Goal: Task Accomplishment & Management: Use online tool/utility

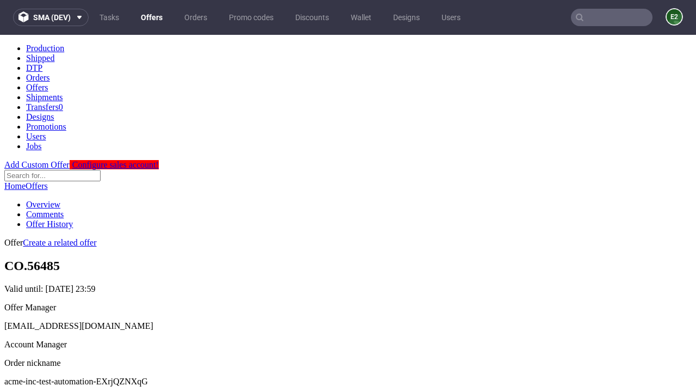
scroll to position [108, 0]
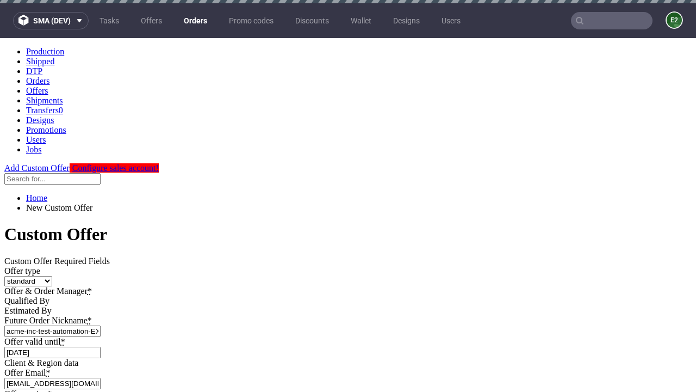
type input "acme-inc-test-automation-EXrjQZNXqG"
type input "2025-10-012025-08-12"
type input "Please wait..."
